Goal: Check status: Check status

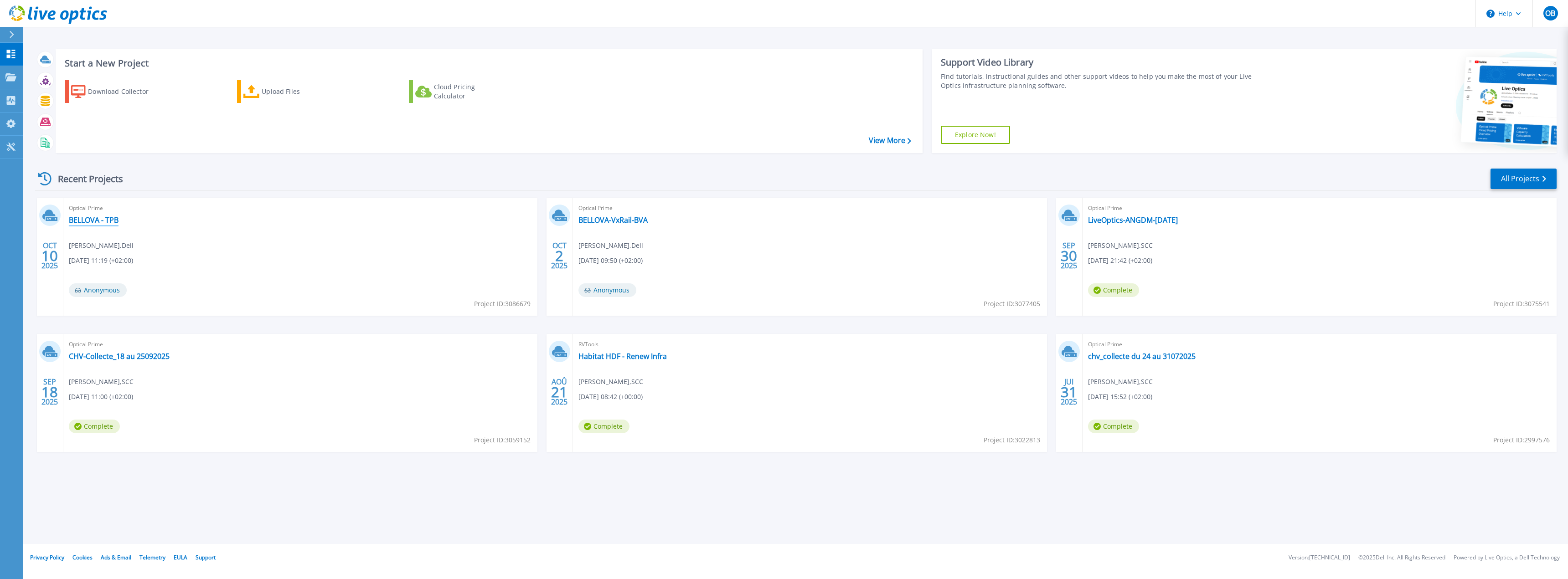
click at [113, 220] on link "BELLOVA - TPB" at bounding box center [94, 220] width 49 height 9
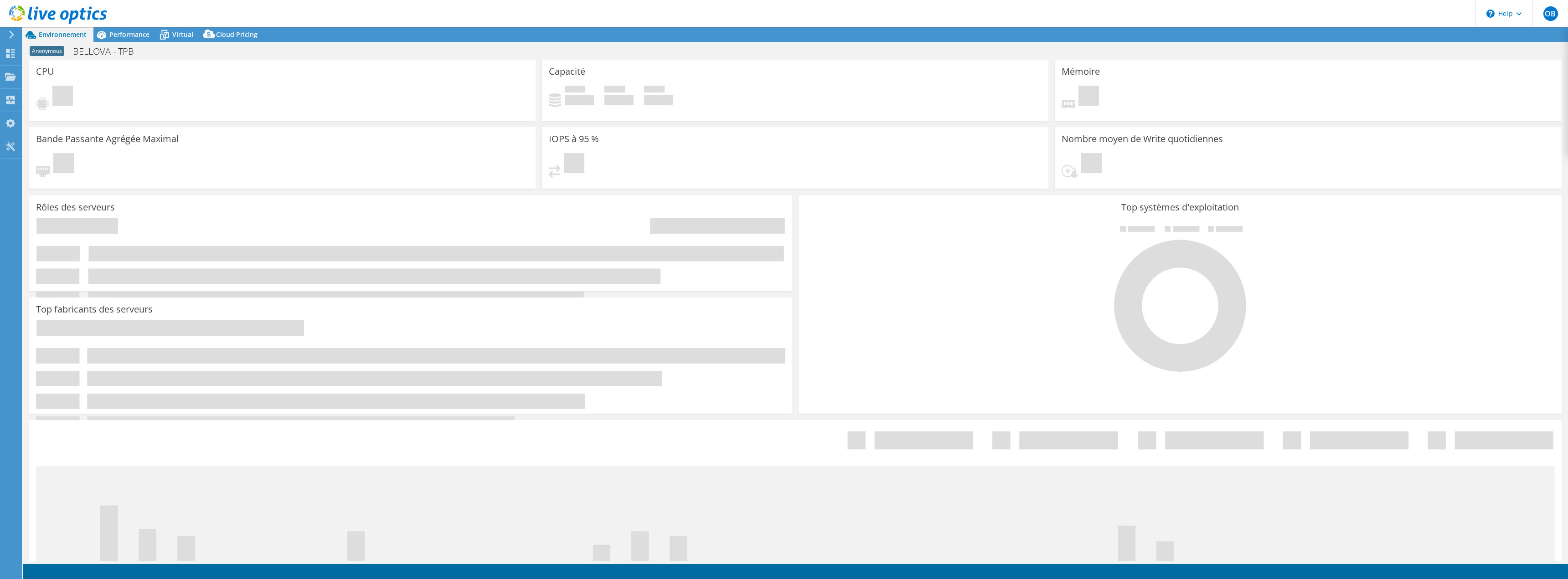
select select "EUFrankfurt"
select select "EUR"
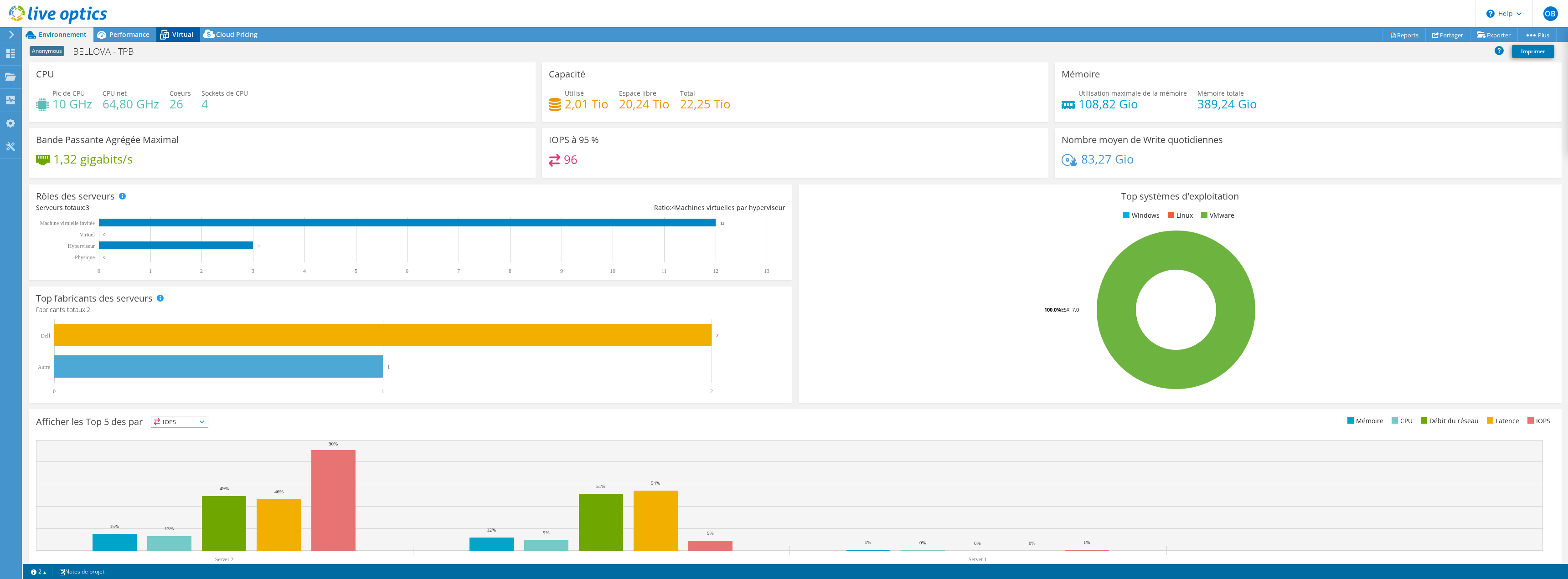
click at [182, 36] on span "Virtual" at bounding box center [182, 34] width 21 height 9
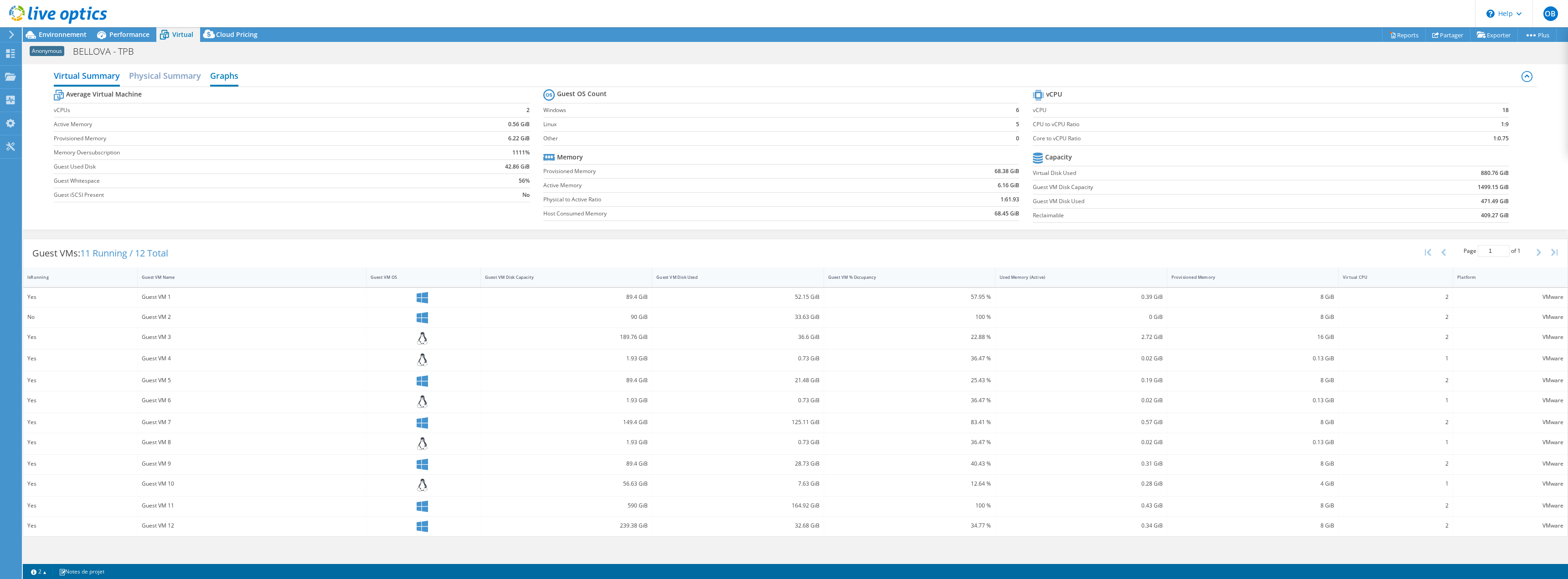
click at [223, 73] on h2 "Graphs" at bounding box center [224, 77] width 29 height 20
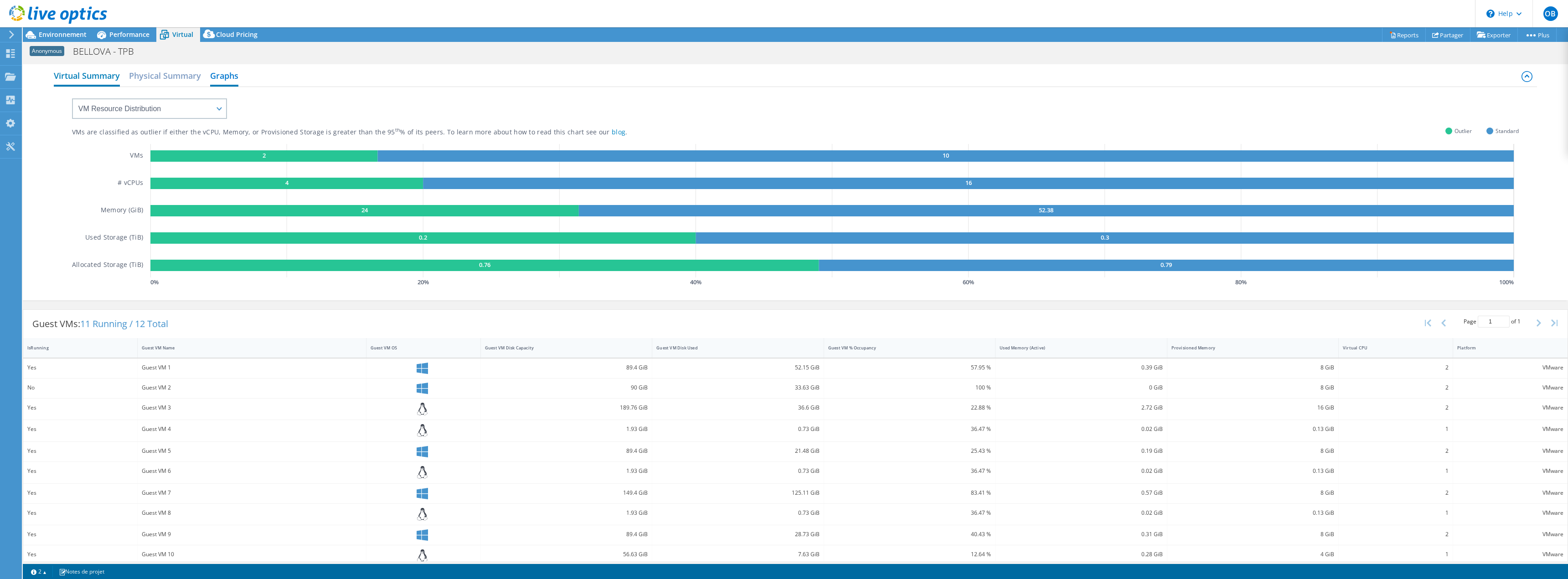
click at [91, 72] on h2 "Virtual Summary" at bounding box center [87, 77] width 66 height 20
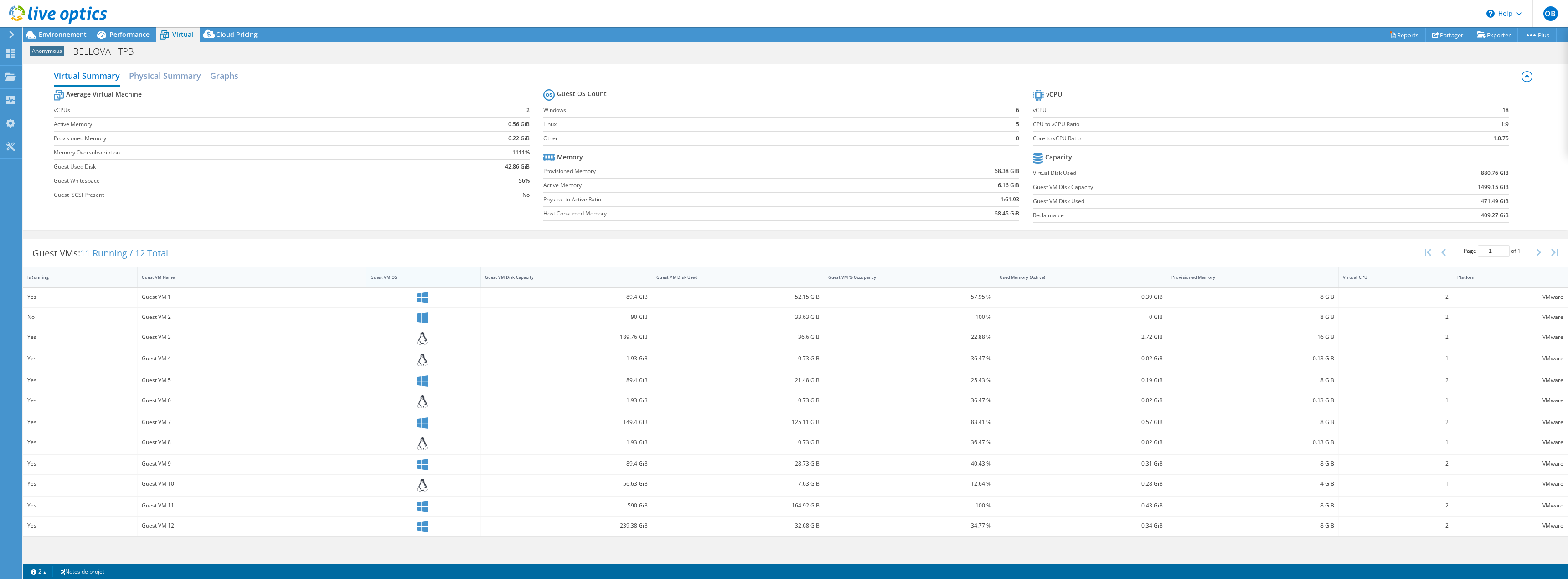
click at [391, 278] on div "Guest VM OS" at bounding box center [418, 278] width 95 height 6
